Goal: Information Seeking & Learning: Compare options

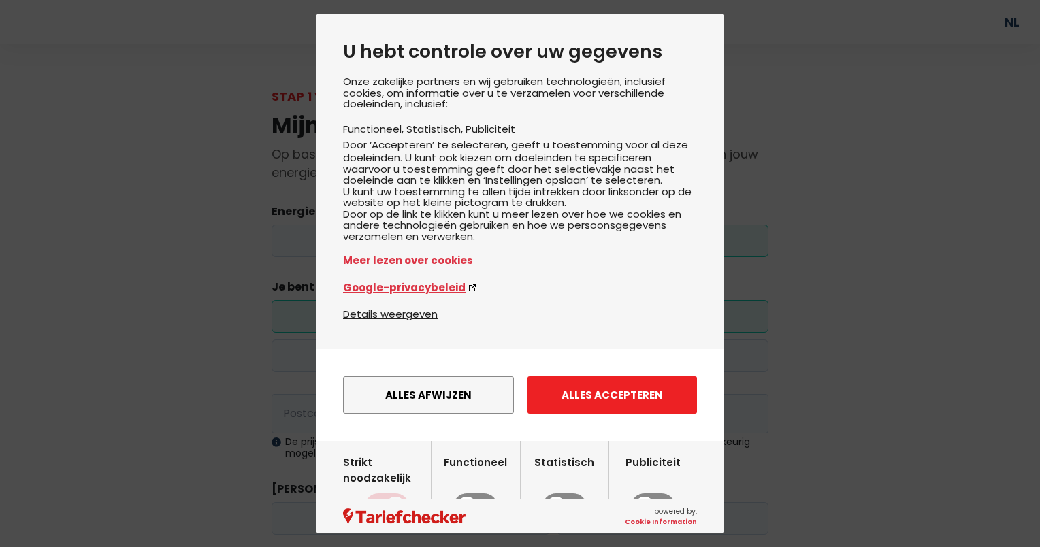
click at [575, 414] on button "Alles accepteren" at bounding box center [611, 394] width 169 height 37
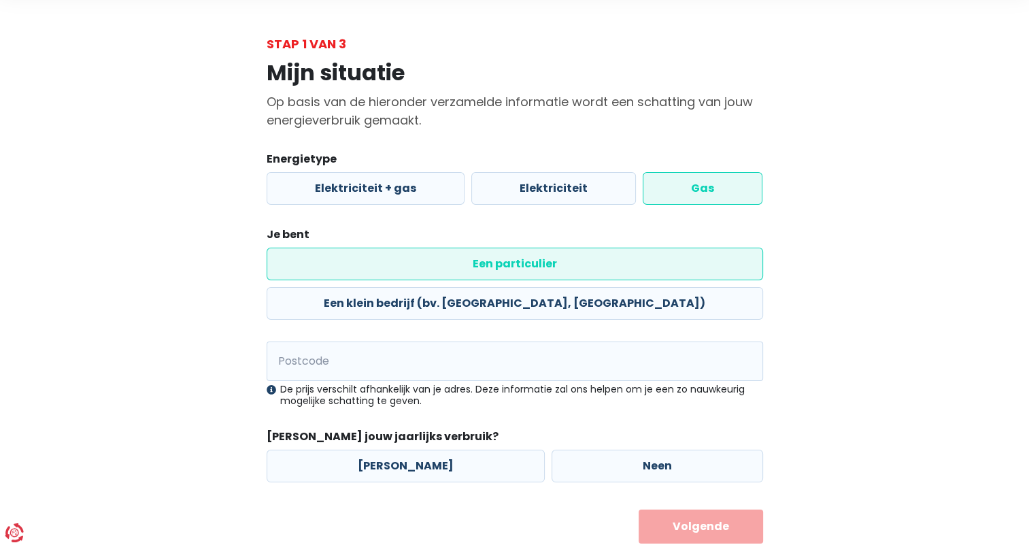
scroll to position [53, 0]
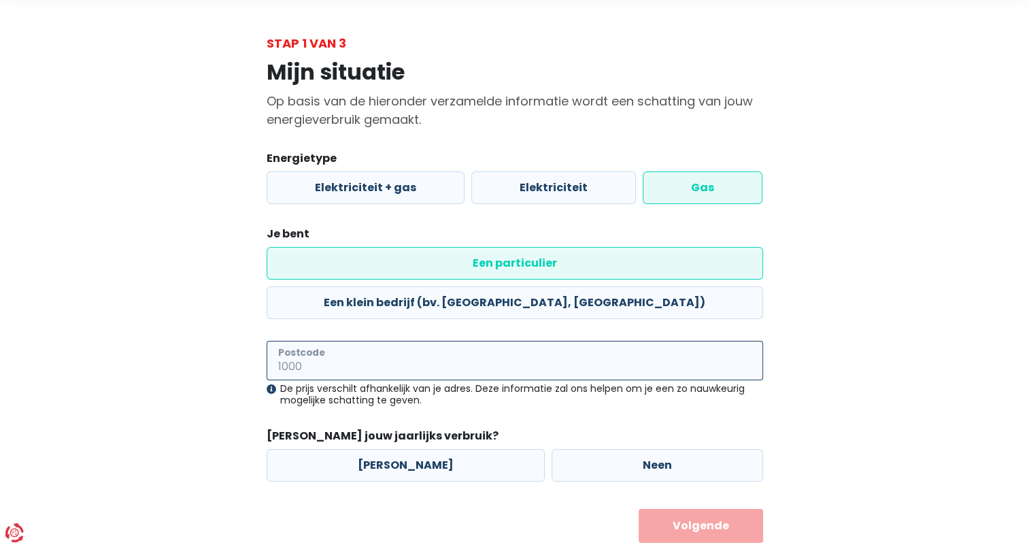
click at [335, 341] on input "Postcode" at bounding box center [515, 360] width 497 height 39
type input "3723"
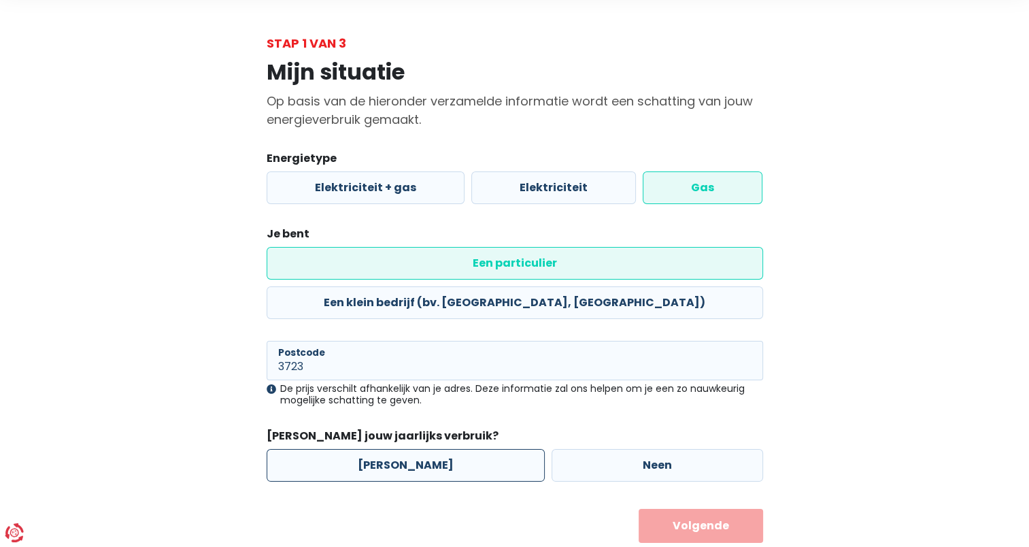
click at [441, 449] on label "[PERSON_NAME]" at bounding box center [406, 465] width 278 height 33
click at [441, 449] on input "[PERSON_NAME]" at bounding box center [406, 465] width 278 height 33
radio input "true"
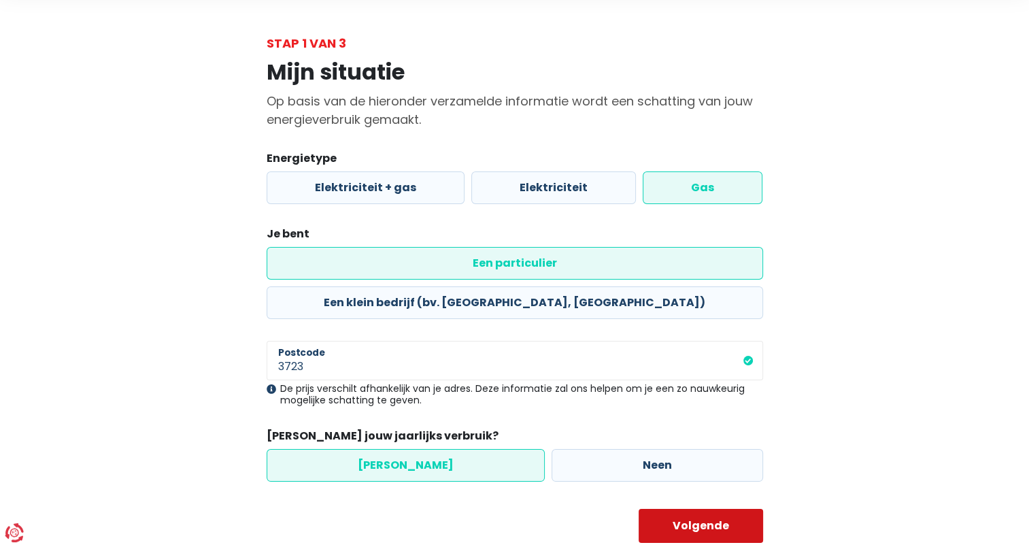
click at [695, 509] on button "Volgende" at bounding box center [701, 526] width 125 height 34
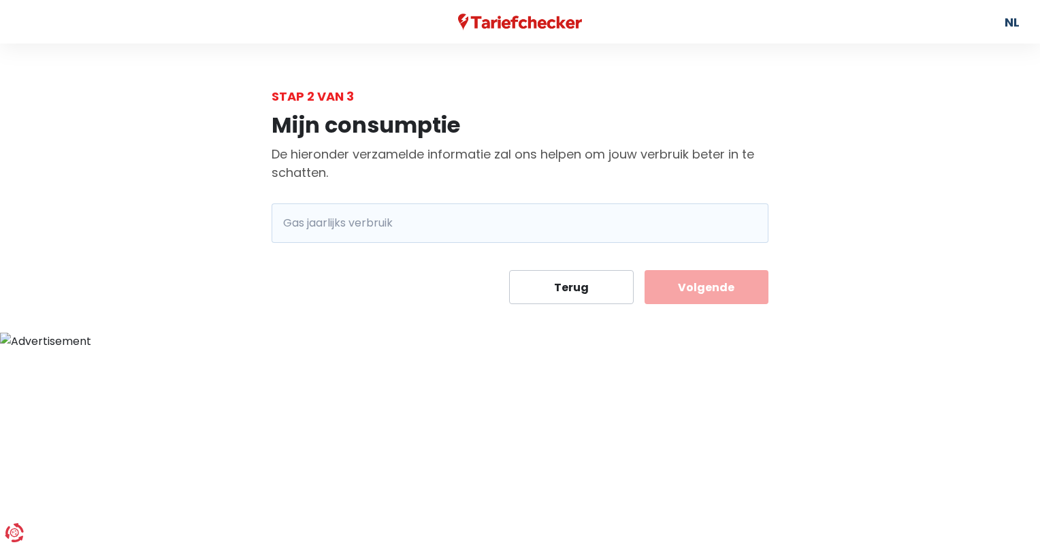
click at [288, 219] on span "kWh" at bounding box center [289, 222] width 37 height 39
click at [310, 218] on input "Gas jaarlijks verbruik" at bounding box center [538, 222] width 459 height 39
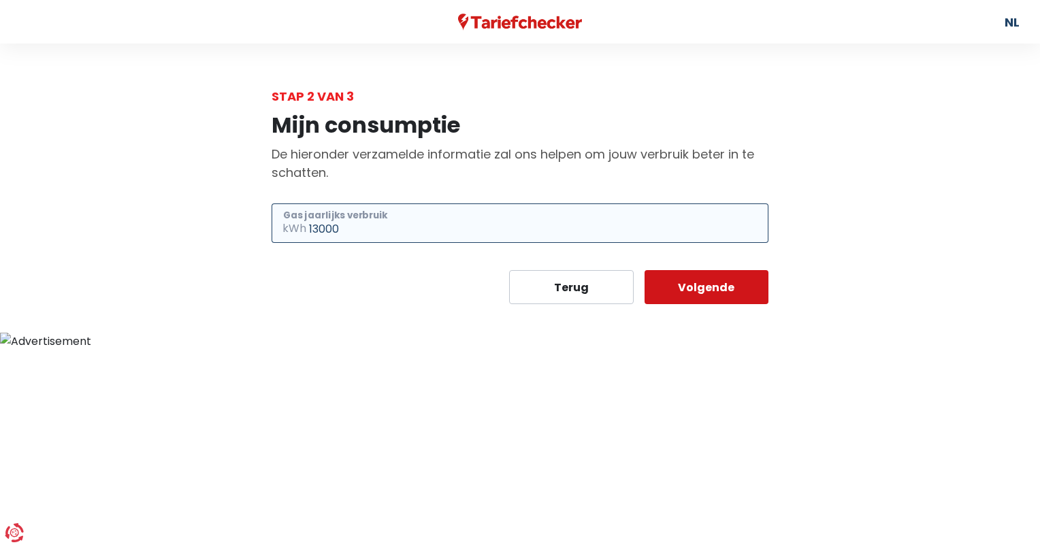
type input "13000"
click at [731, 286] on button "Volgende" at bounding box center [706, 287] width 125 height 34
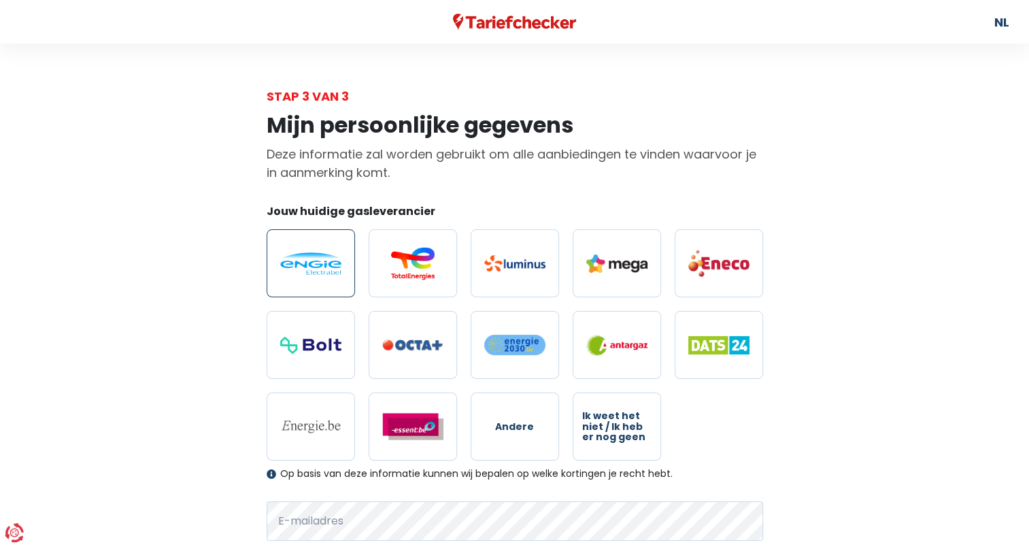
click at [329, 271] on img at bounding box center [310, 263] width 61 height 22
click at [329, 271] on input "radio" at bounding box center [311, 263] width 88 height 68
radio input "true"
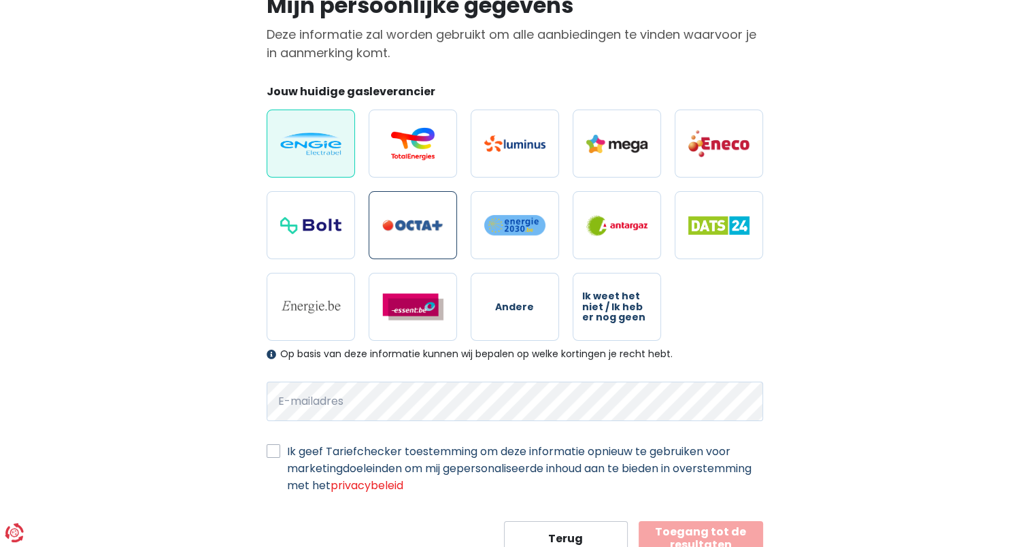
scroll to position [169, 0]
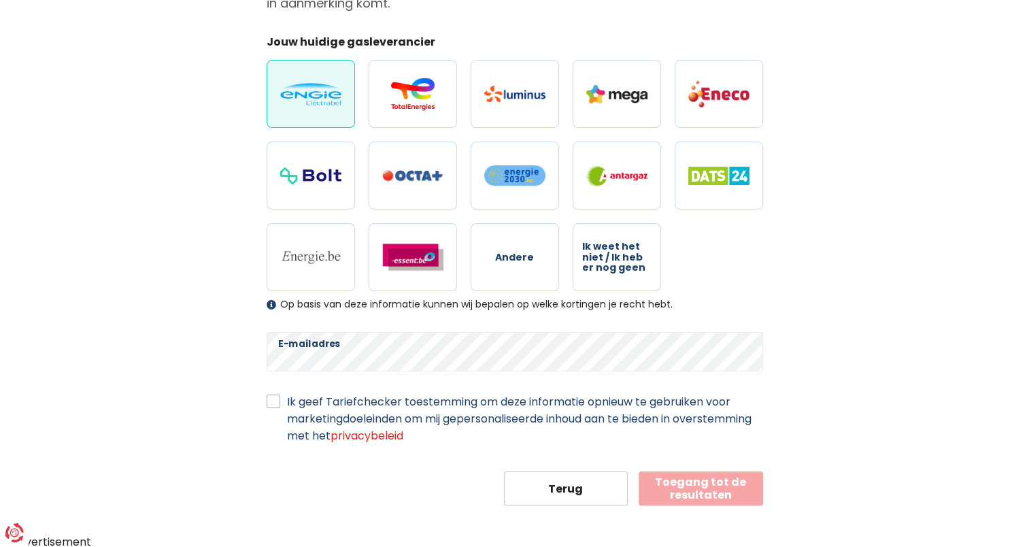
click at [287, 400] on label "Ik geef Tariefchecker toestemming om deze informatie opnieuw te gebruiken voor …" at bounding box center [525, 418] width 476 height 51
click at [270, 400] on input "Ik geef Tariefchecker toestemming om deze informatie opnieuw te gebruiken voor …" at bounding box center [274, 400] width 14 height 14
checkbox input "true"
click at [710, 491] on button "Toegang tot de resultaten" at bounding box center [701, 489] width 125 height 34
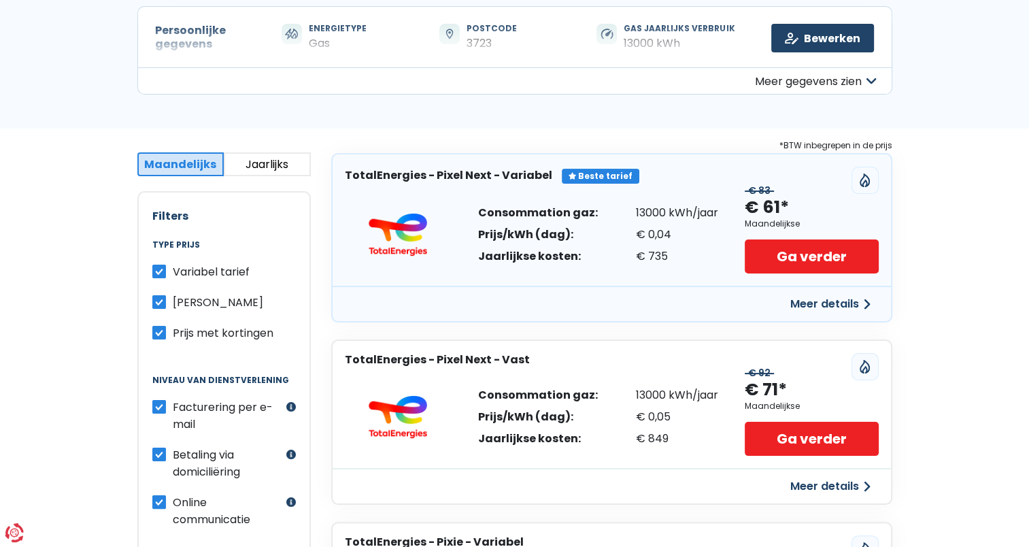
scroll to position [68, 0]
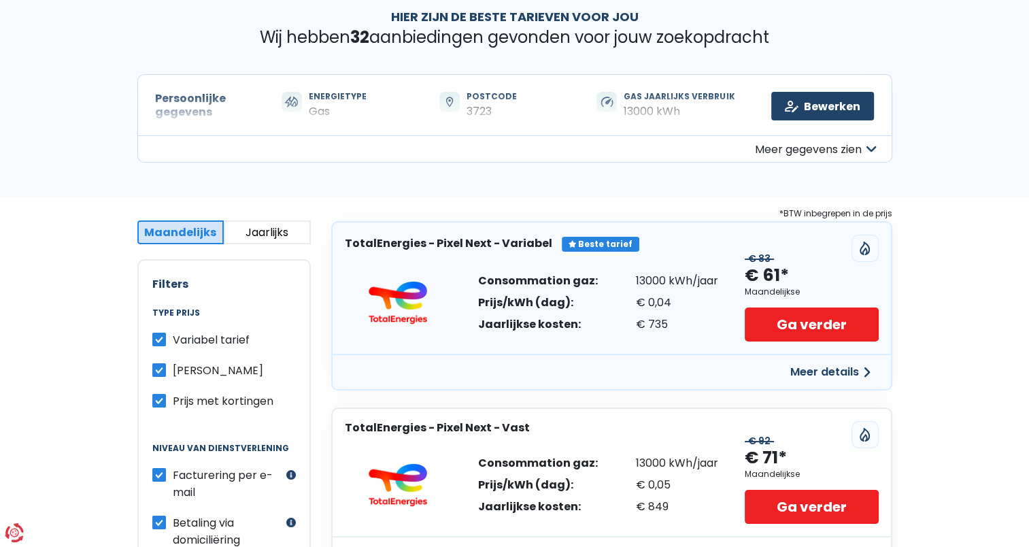
click at [249, 226] on button "Jaarlijks" at bounding box center [267, 232] width 87 height 24
